Goal: Information Seeking & Learning: Find specific page/section

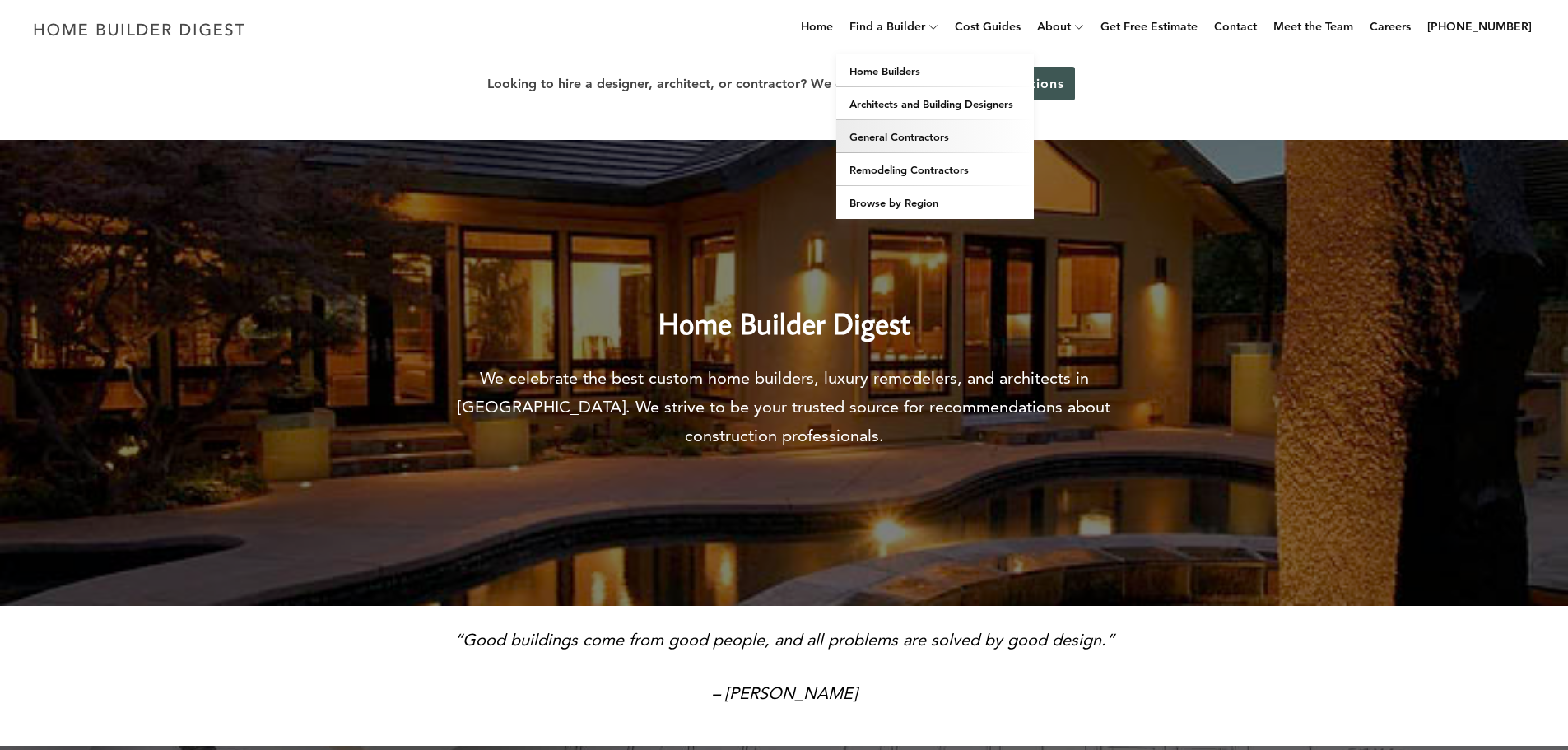
click at [912, 146] on link "General Contractors" at bounding box center [935, 136] width 198 height 33
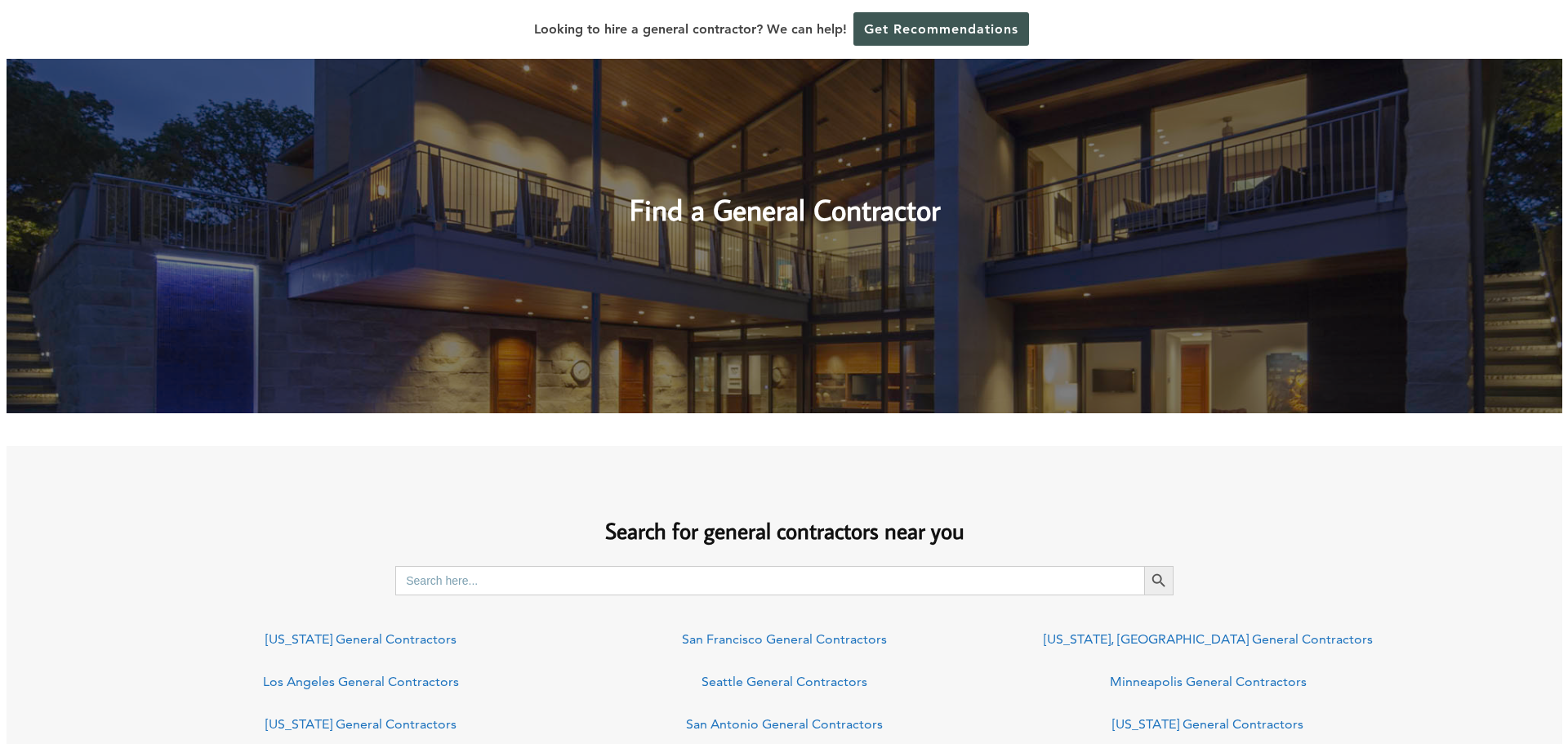
scroll to position [1224, 0]
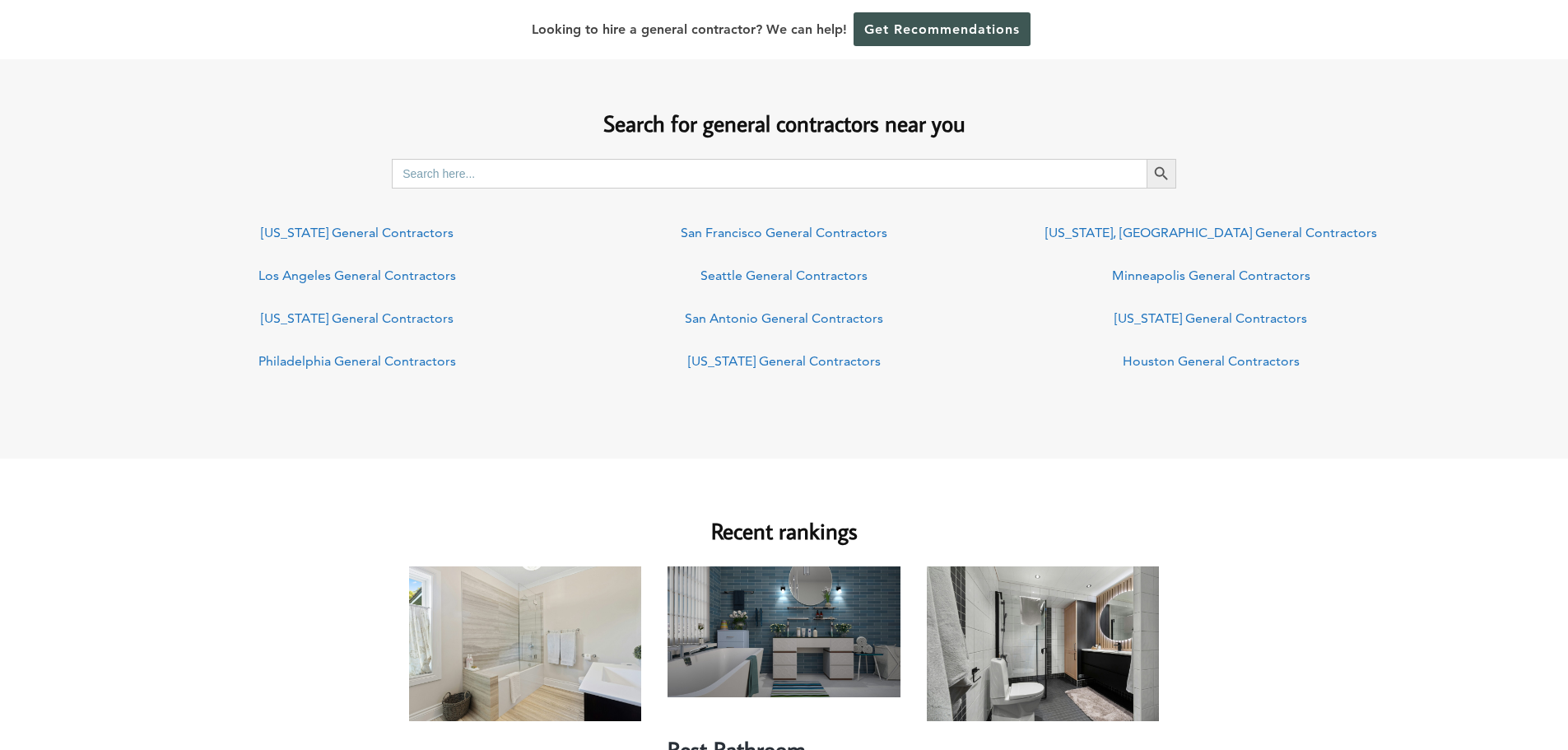
click at [452, 181] on input "Search for:" at bounding box center [769, 173] width 754 height 30
type input "[US_STATE]"
click at [1158, 173] on icon "Search" at bounding box center [1161, 173] width 18 height 18
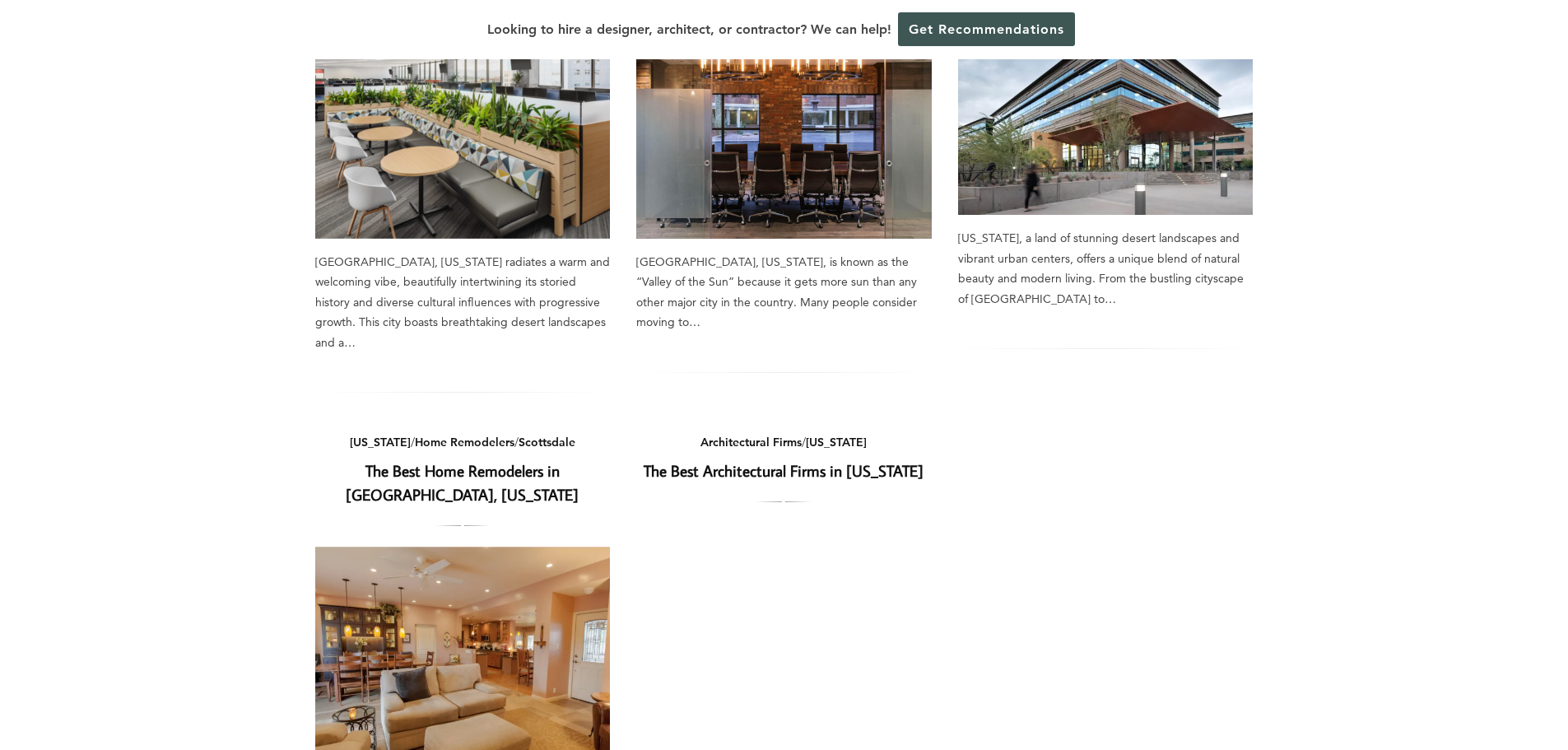
scroll to position [905, 0]
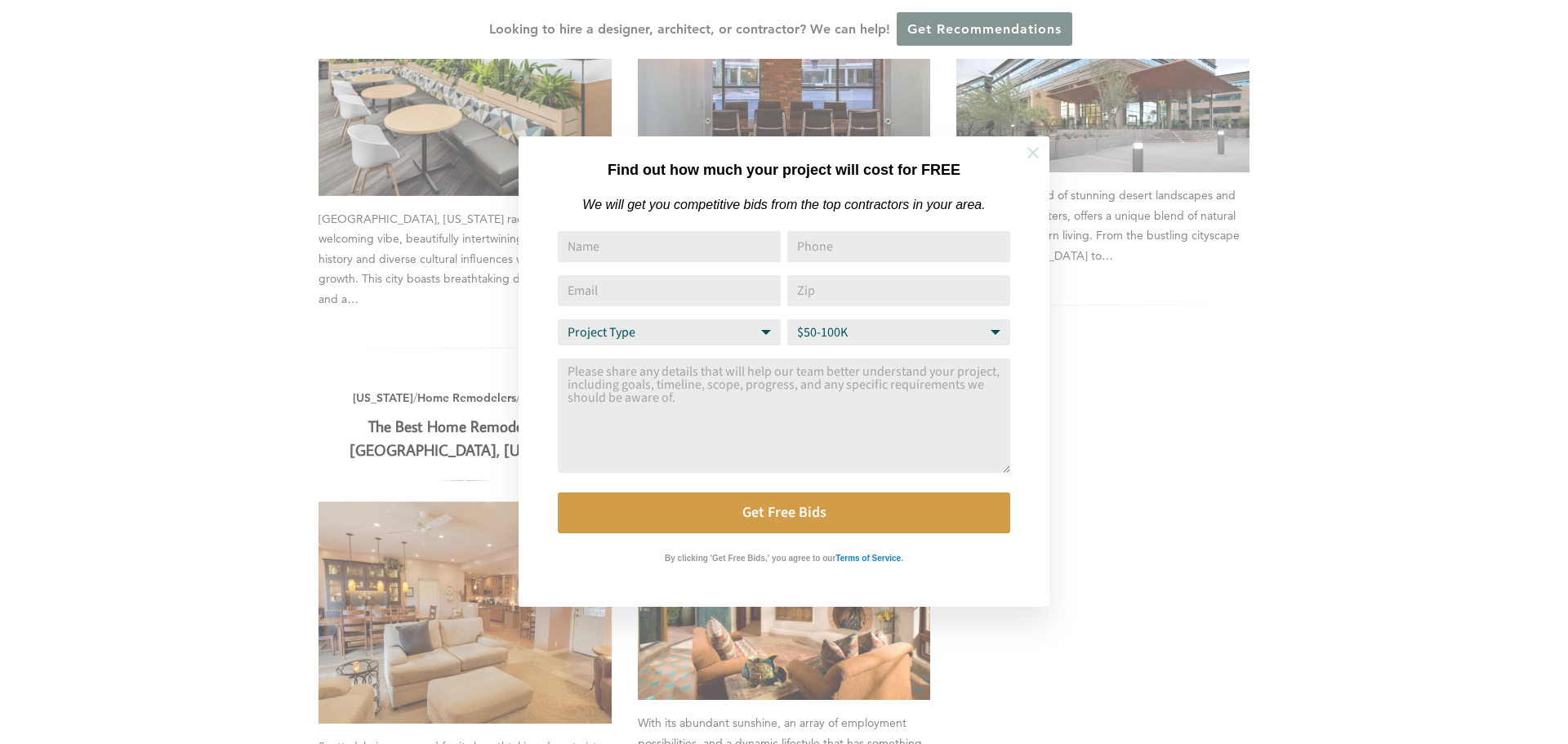
click at [1034, 154] on icon at bounding box center [1032, 152] width 12 height 12
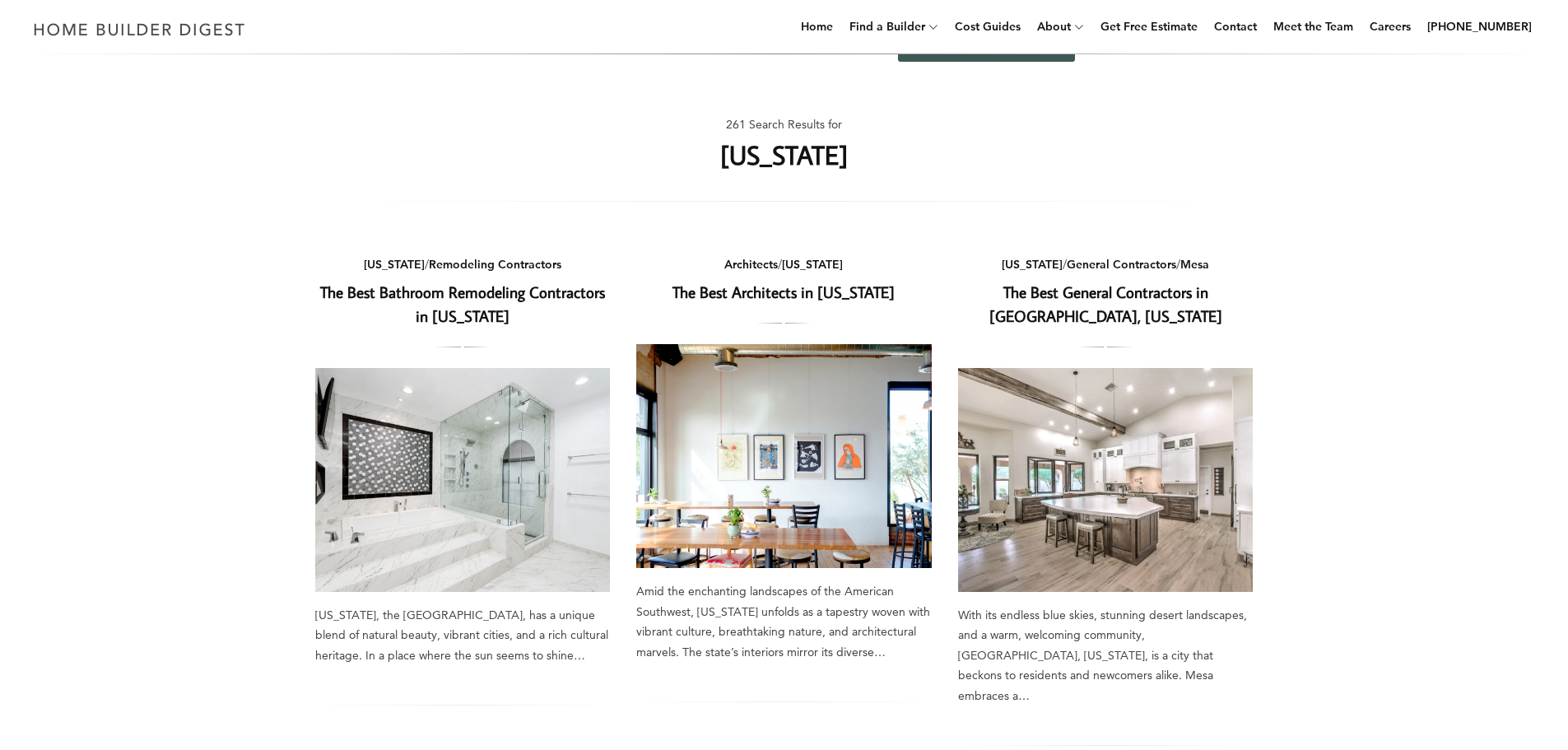
scroll to position [0, 0]
